Goal: Navigation & Orientation: Find specific page/section

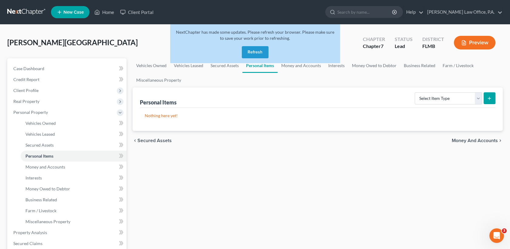
click at [264, 51] on button "Refresh" at bounding box center [255, 52] width 27 height 12
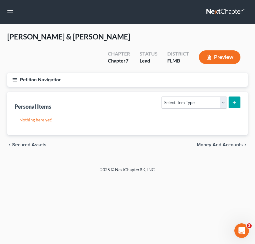
click at [19, 73] on button "Petition Navigation" at bounding box center [127, 80] width 240 height 14
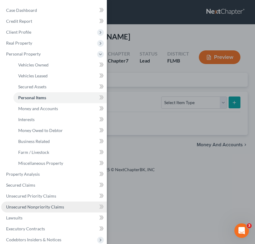
click at [51, 208] on span "Unsecured Nonpriority Claims" at bounding box center [35, 206] width 58 height 5
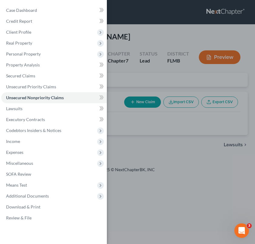
click at [144, 104] on div "Case Dashboard Payments Invoices Payments Payments Credit Report Client Profile" at bounding box center [127, 122] width 255 height 244
